Goal: Navigation & Orientation: Find specific page/section

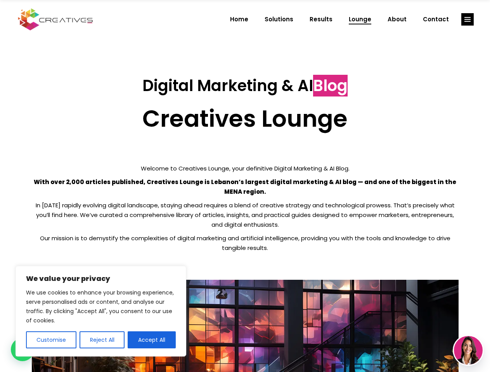
click at [245, 186] on p "With over 2,000 articles published, Creatives Lounge is Lebanon’s largest digit…" at bounding box center [245, 186] width 427 height 19
click at [51, 340] on button "Customise" at bounding box center [51, 340] width 50 height 17
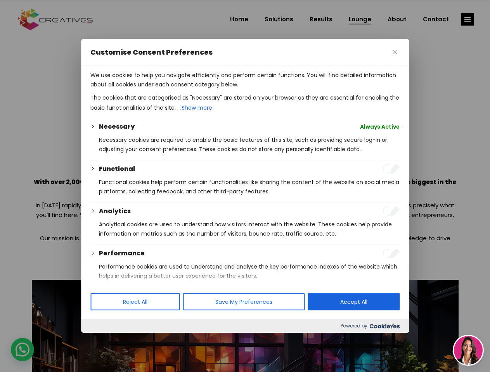
click at [102, 340] on div at bounding box center [245, 186] width 490 height 372
click at [152, 89] on p "We use cookies to help you navigate efficiently and perform certain functions. …" at bounding box center [244, 80] width 309 height 19
click at [467, 19] on div at bounding box center [245, 186] width 490 height 372
click at [468, 351] on img at bounding box center [468, 350] width 29 height 29
